Goal: Task Accomplishment & Management: Complete application form

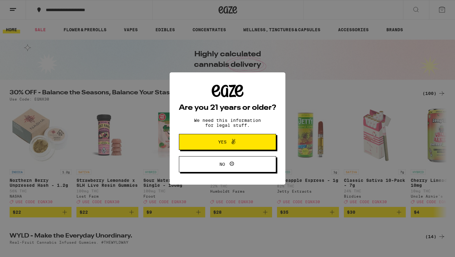
click at [208, 141] on span "Yes" at bounding box center [227, 142] width 47 height 8
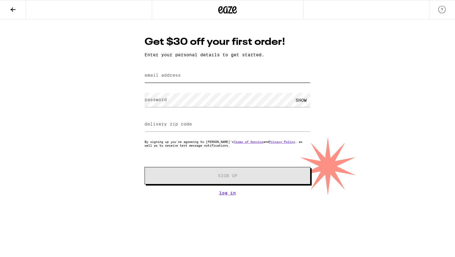
click at [186, 71] on input "email address" at bounding box center [228, 76] width 166 height 14
type input "[PERSON_NAME][EMAIL_ADDRESS][DOMAIN_NAME]"
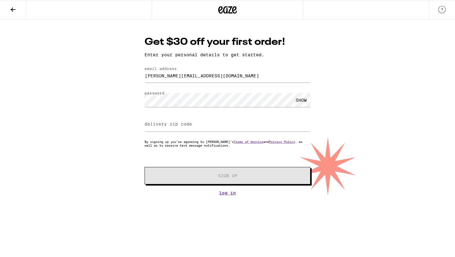
click at [180, 124] on label "delivery zip code" at bounding box center [168, 124] width 47 height 5
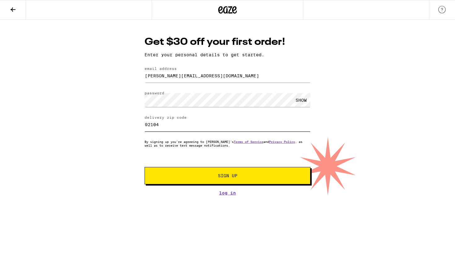
type input "92104"
click at [180, 172] on button "Sign Up" at bounding box center [228, 175] width 166 height 17
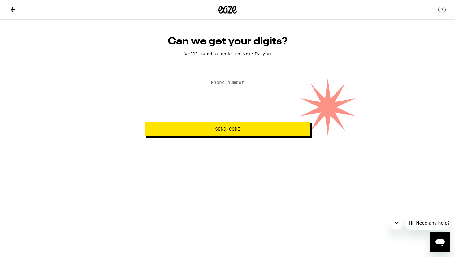
click at [218, 90] on input "Phone Number" at bounding box center [228, 83] width 166 height 14
type input "[PHONE_NUMBER]"
click at [235, 133] on button "Send Code" at bounding box center [228, 129] width 166 height 15
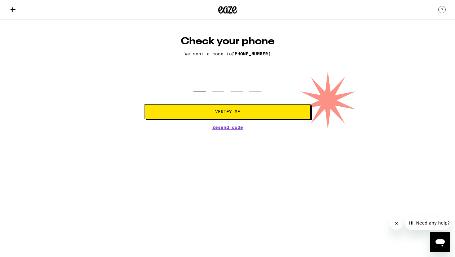
click at [202, 88] on input "tel" at bounding box center [200, 83] width 12 height 18
type input "4"
type input "8"
type input "7"
type input "2"
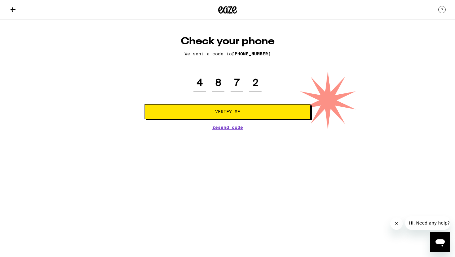
click at [204, 108] on button "Verify Me" at bounding box center [228, 111] width 166 height 15
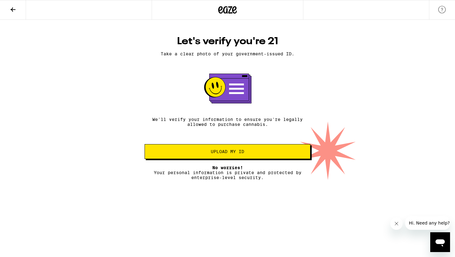
click at [235, 154] on span "Upload my ID" at bounding box center [227, 152] width 33 height 4
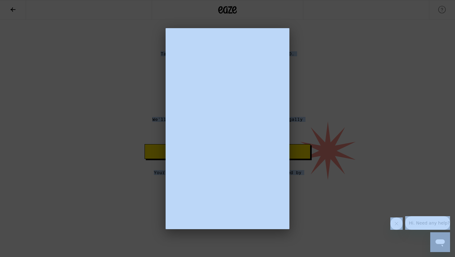
drag, startPoint x: 298, startPoint y: 52, endPoint x: 455, endPoint y: -39, distance: 181.3
click at [455, 0] on html "Let's verify you're 21 Take a clear photo of your government-issued ID. We'll v…" at bounding box center [227, 90] width 455 height 180
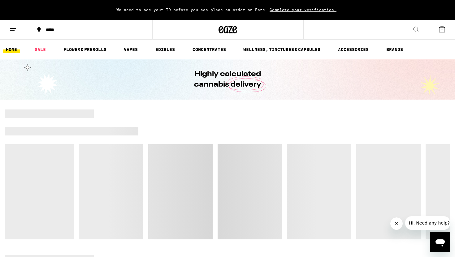
click at [282, 8] on span "Complete your verification." at bounding box center [303, 10] width 71 height 4
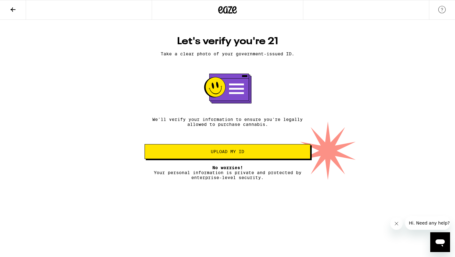
click at [216, 150] on button "Upload my ID" at bounding box center [228, 151] width 166 height 15
click at [226, 152] on span "Upload my ID" at bounding box center [227, 152] width 33 height 4
